Goal: Information Seeking & Learning: Check status

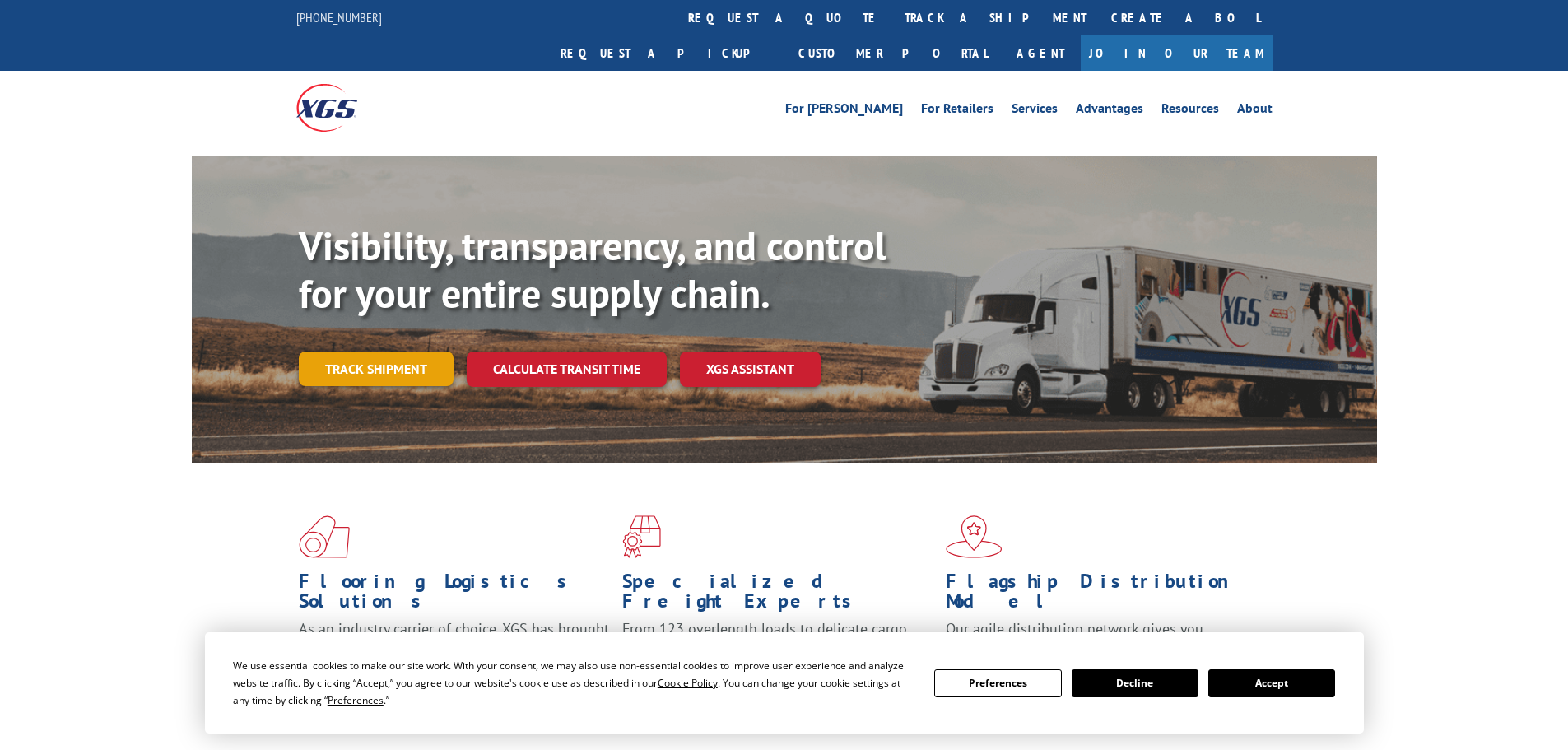
click at [434, 352] on link "Track shipment" at bounding box center [376, 368] width 155 height 34
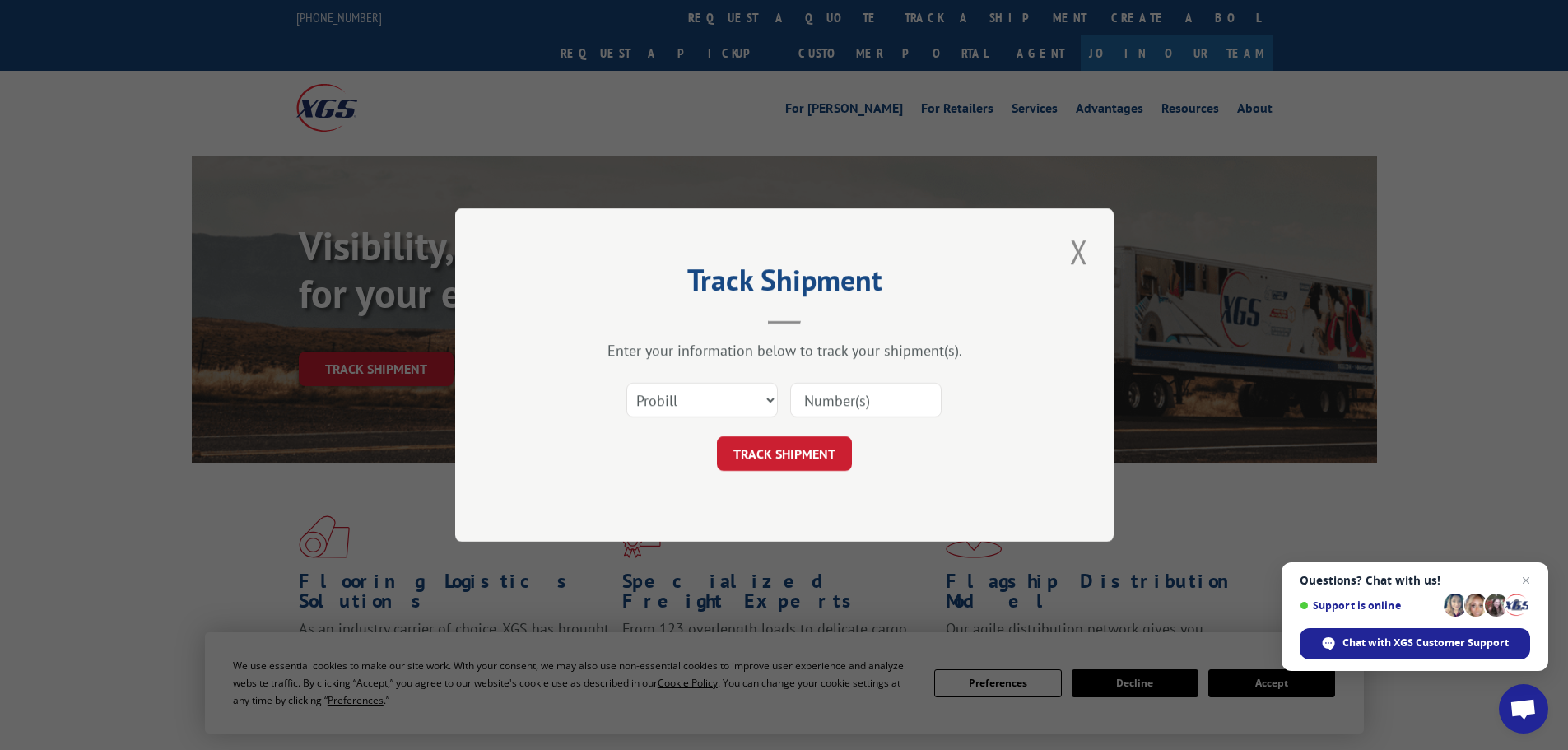
click at [843, 408] on input at bounding box center [865, 399] width 151 height 34
paste input "01821100599"
type input "01821100599"
click at [807, 455] on button "TRACK SHIPMENT" at bounding box center [784, 453] width 135 height 34
